Goal: Task Accomplishment & Management: Complete application form

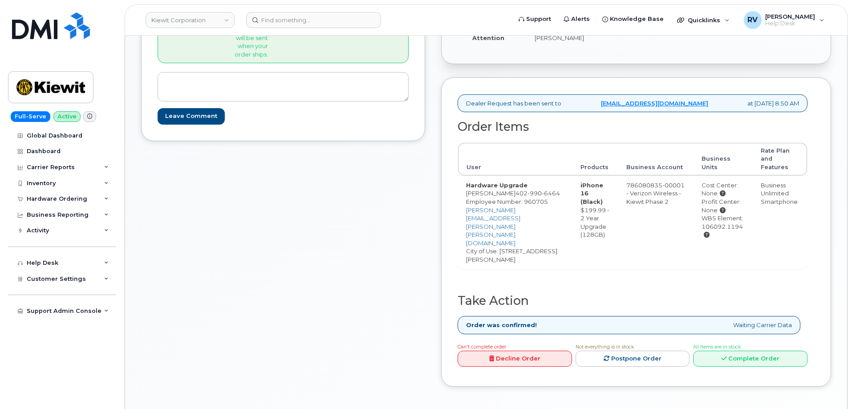
scroll to position [267, 0]
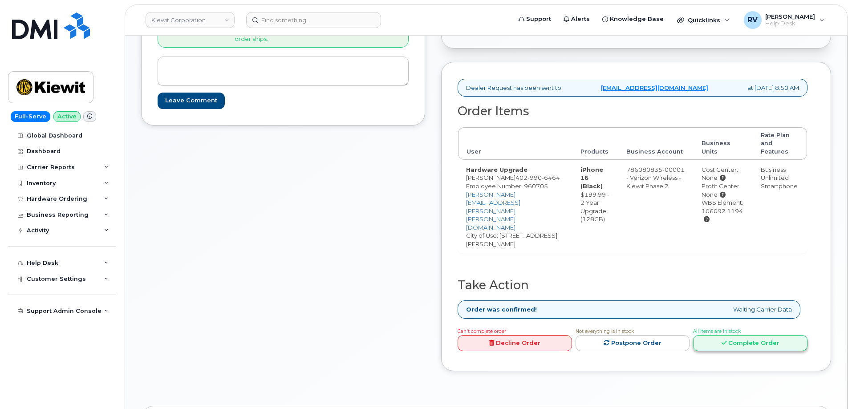
click at [747, 335] on link "Complete Order" at bounding box center [750, 343] width 114 height 16
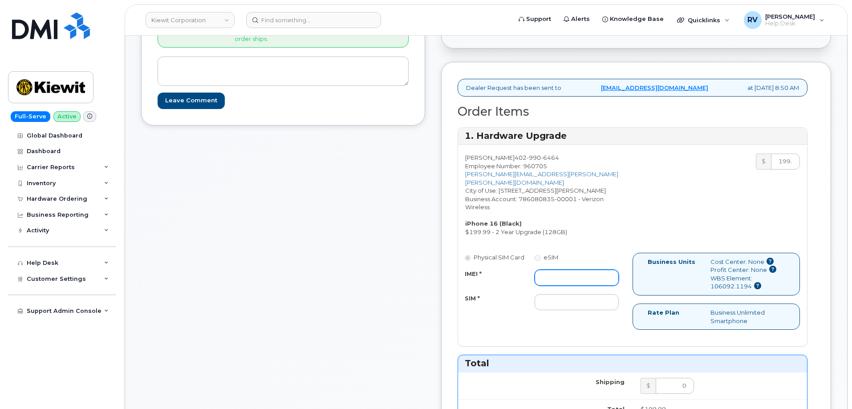
click at [589, 270] on input "IMEI *" at bounding box center [576, 278] width 84 height 16
paste input "356140779085863"
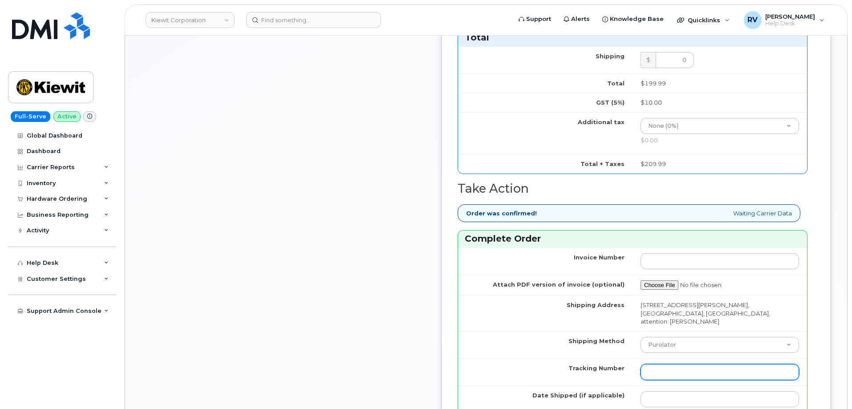
scroll to position [712, 0]
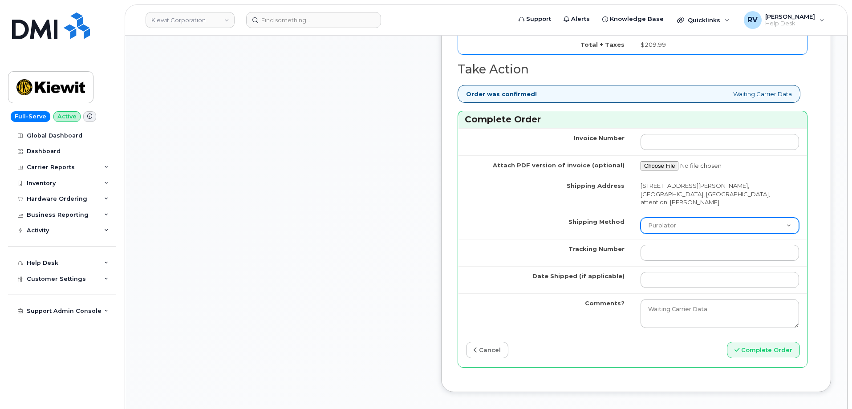
type input "356140779085863"
click at [703, 220] on select "Purolator UPS FedEx Canada Post Courier Other Drop Off Pick Up" at bounding box center [719, 226] width 158 height 16
select select "FedEx"
click at [655, 218] on select "Purolator UPS FedEx Canada Post Courier Other Drop Off Pick Up" at bounding box center [719, 226] width 158 height 16
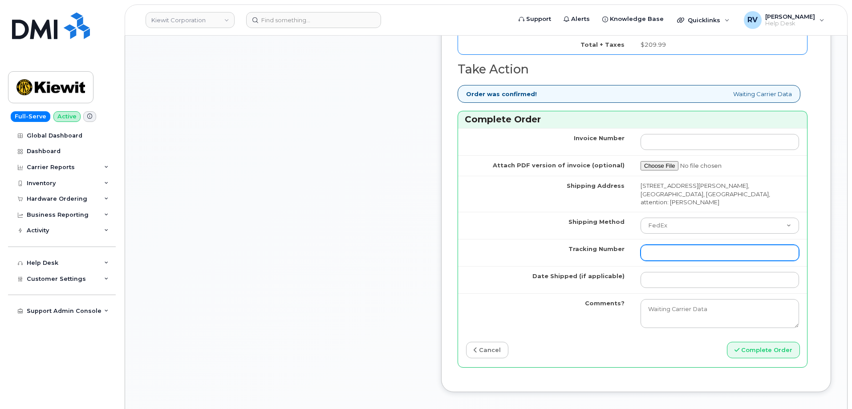
click at [700, 246] on input "Tracking Number" at bounding box center [719, 253] width 158 height 16
paste input "434863172247"
type input "434863172247"
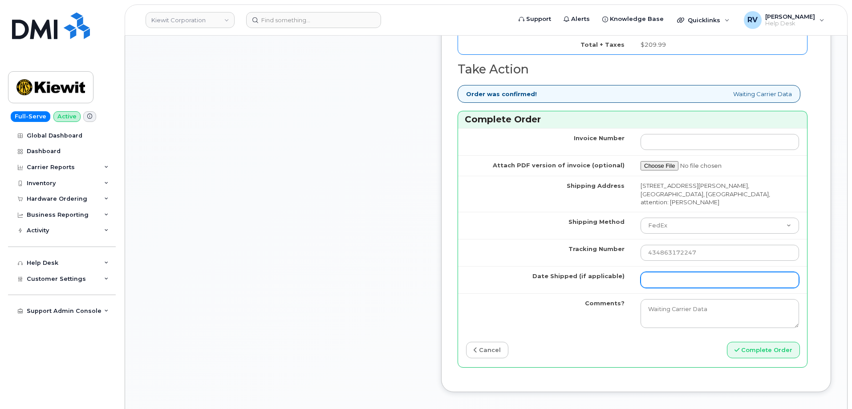
click at [678, 273] on input "Date Shipped (if applicable)" at bounding box center [719, 280] width 158 height 16
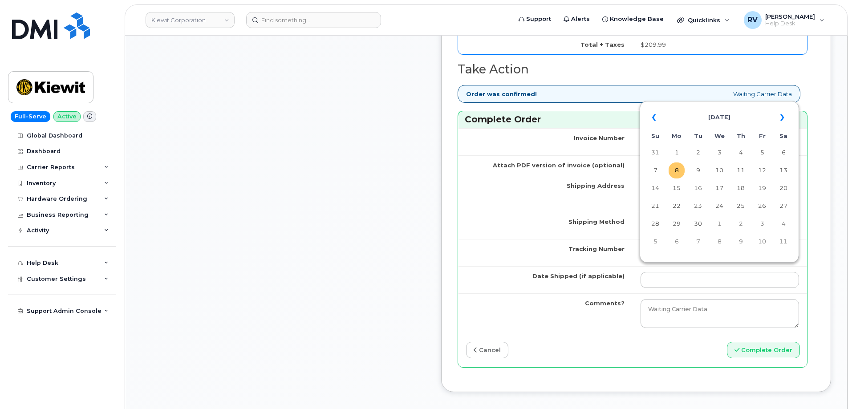
click at [675, 165] on td "8" at bounding box center [676, 170] width 16 height 16
type input "[DATE]"
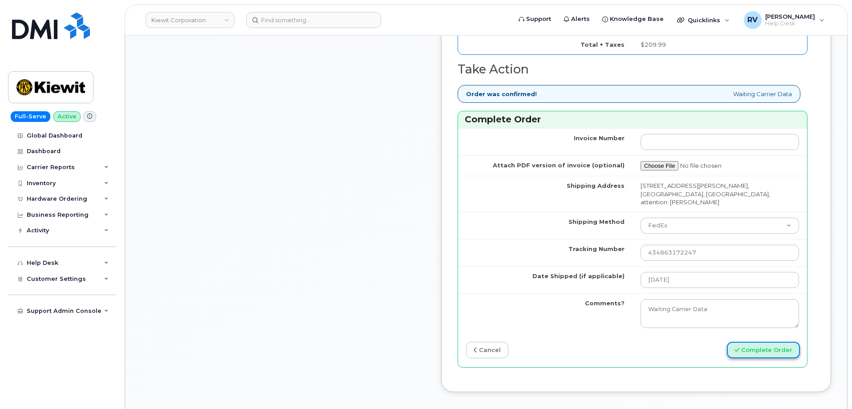
click at [764, 343] on button "Complete Order" at bounding box center [763, 350] width 73 height 16
